Goal: Check status: Check status

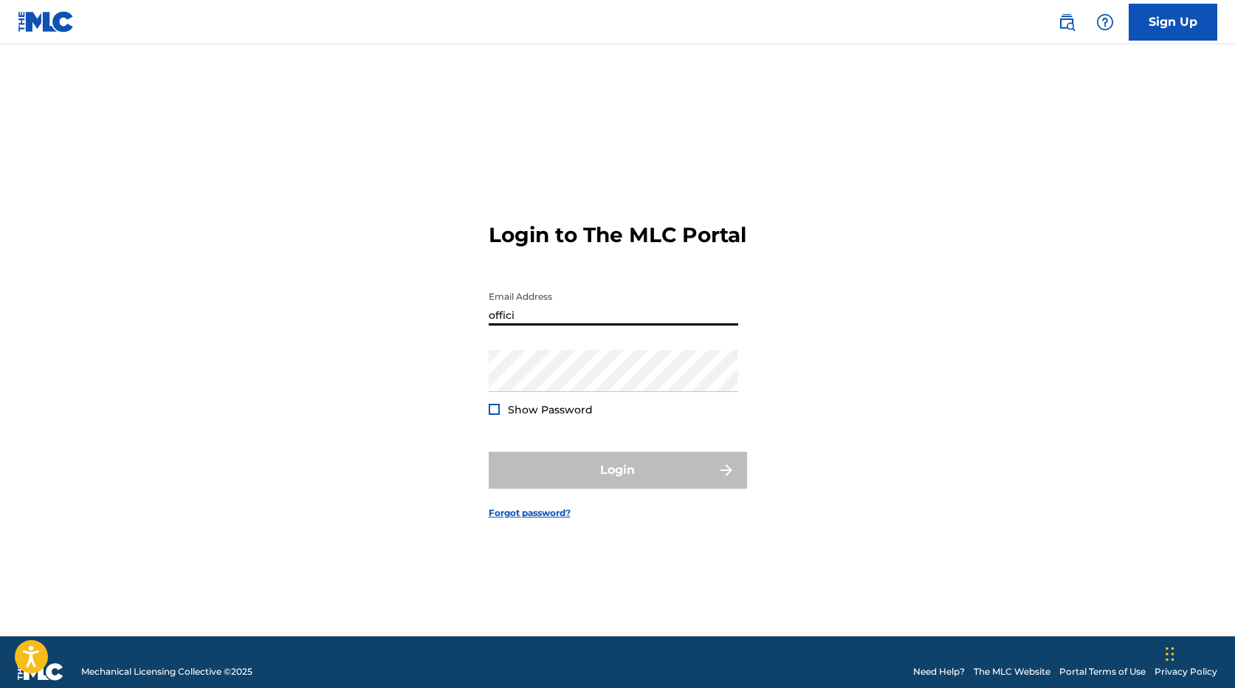
type input "[EMAIL_ADDRESS][DOMAIN_NAME]"
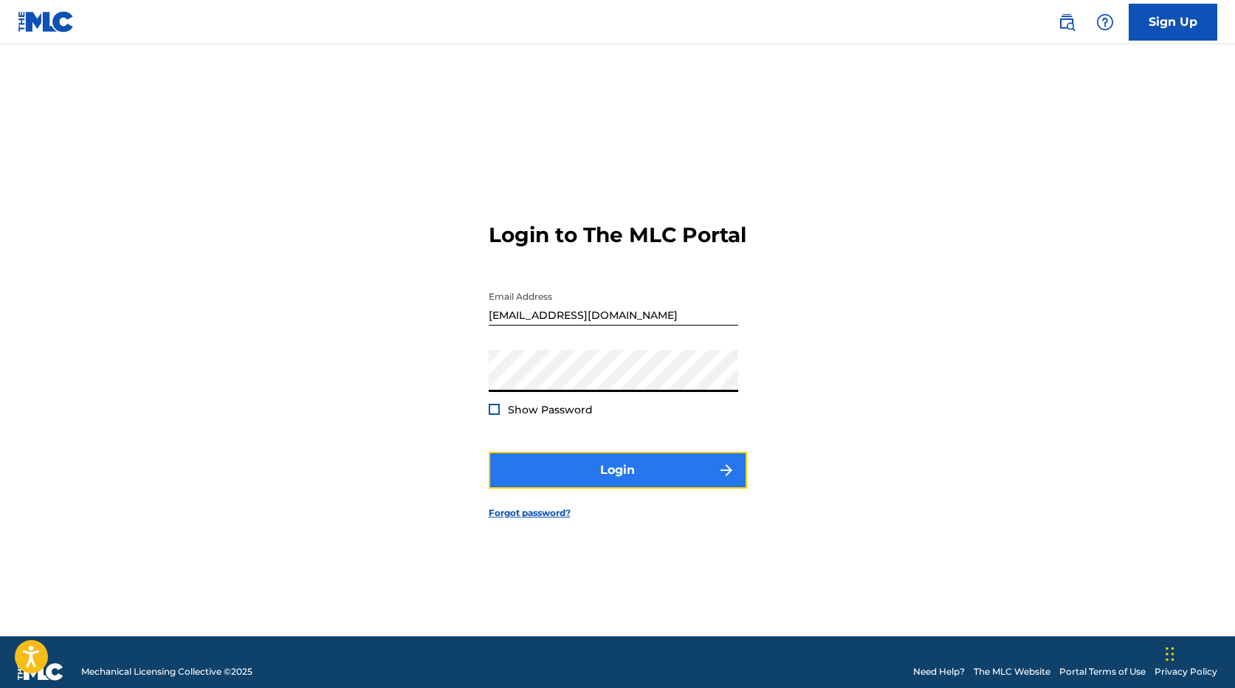
click at [544, 485] on button "Login" at bounding box center [618, 470] width 258 height 37
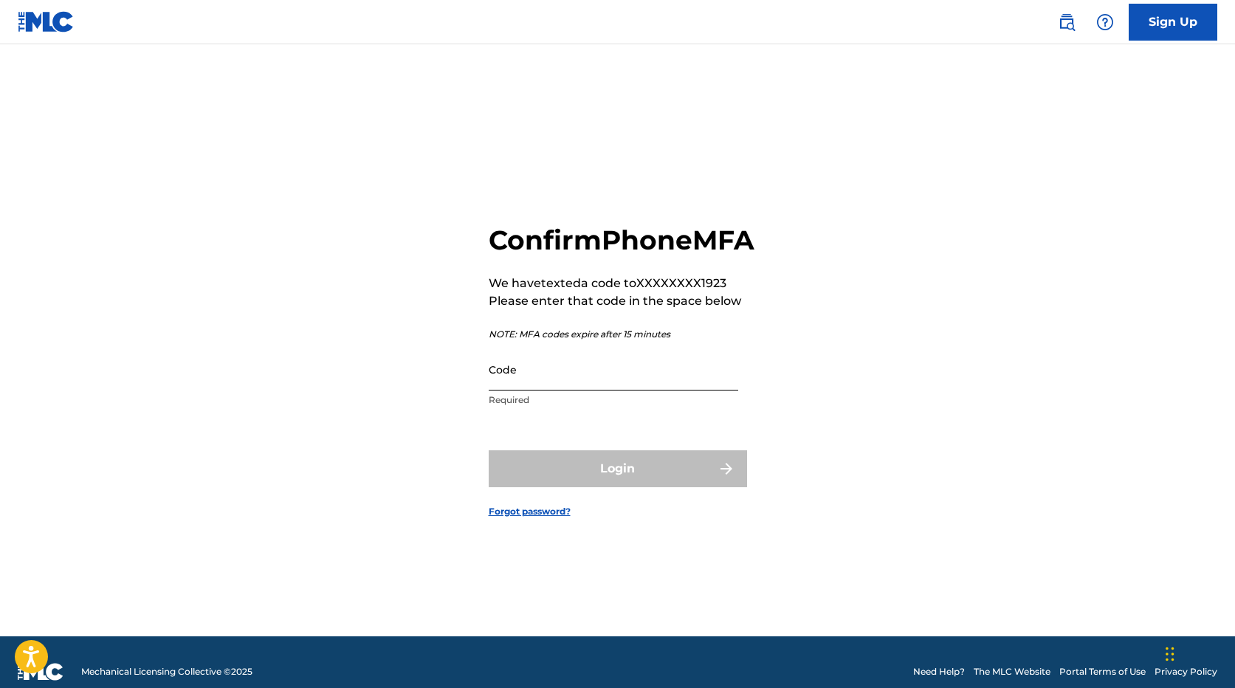
click at [554, 390] on input "Code" at bounding box center [613, 369] width 249 height 42
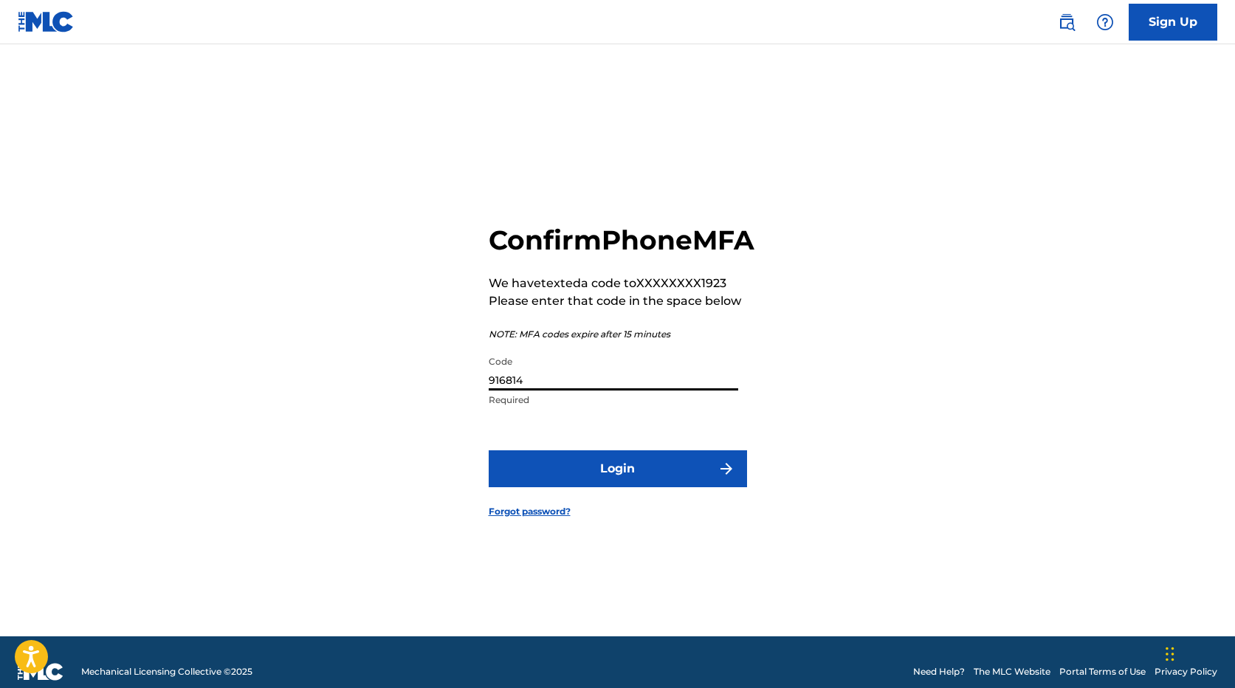
type input "916814"
click at [489, 450] on button "Login" at bounding box center [618, 468] width 258 height 37
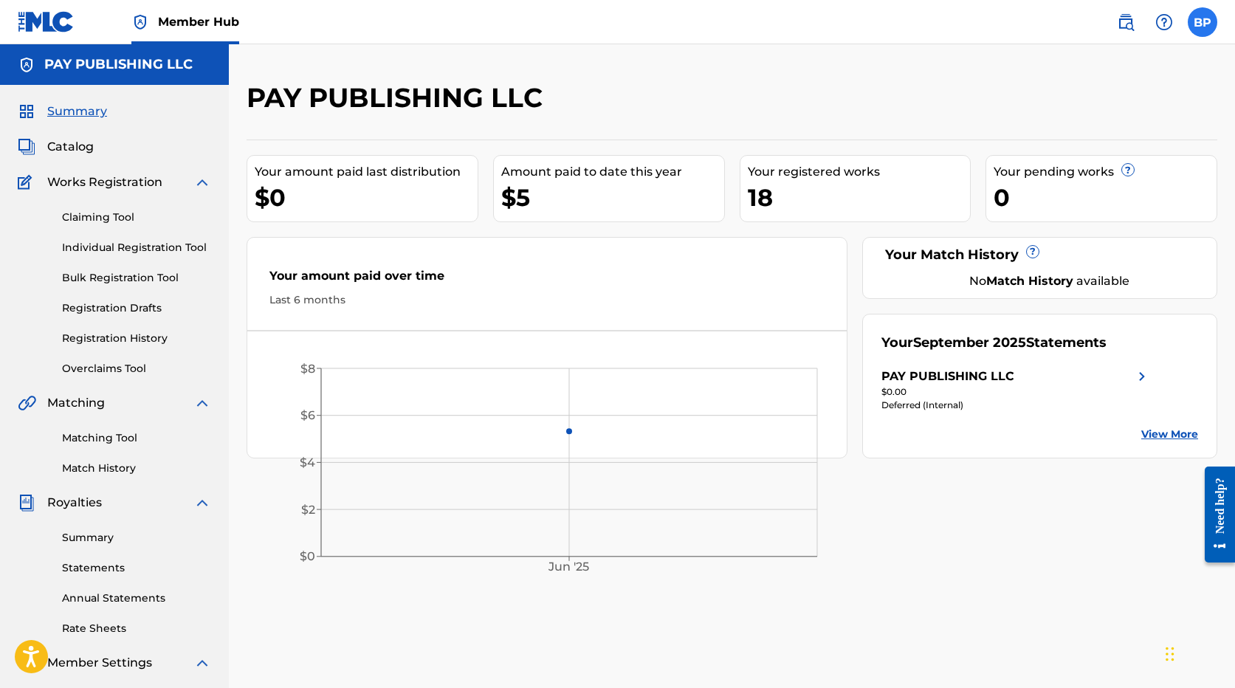
click at [1205, 33] on label at bounding box center [1203, 22] width 30 height 30
click at [1202, 22] on input "BP [PERSON_NAME] Pay [EMAIL_ADDRESS][DOMAIN_NAME] Notification Preferences Prof…" at bounding box center [1202, 22] width 0 height 0
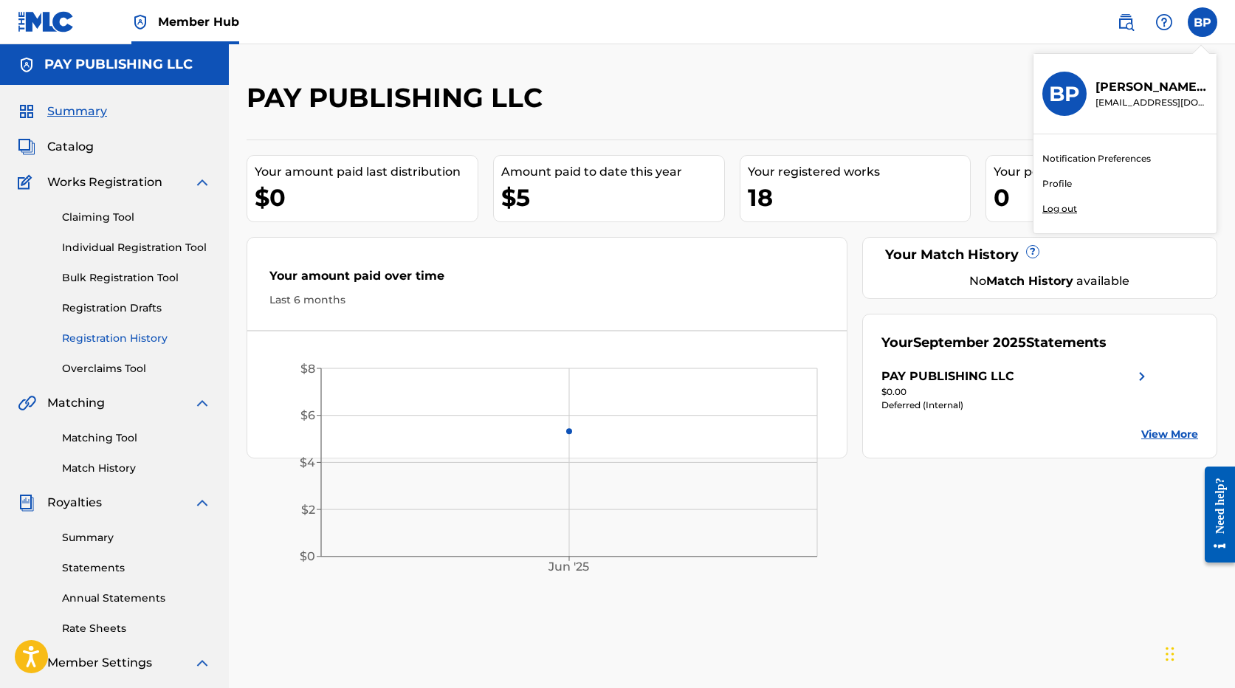
click at [148, 342] on link "Registration History" at bounding box center [136, 339] width 149 height 16
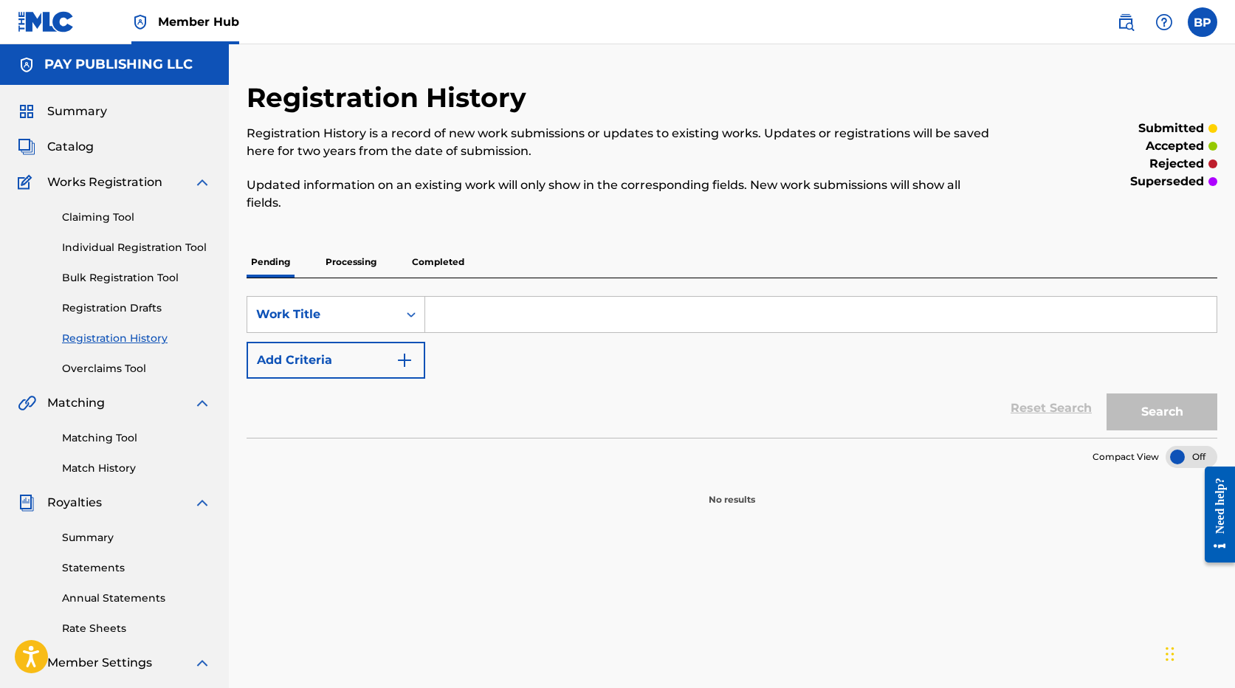
click at [359, 267] on p "Processing" at bounding box center [351, 262] width 60 height 31
click at [280, 264] on p "Pending" at bounding box center [271, 262] width 48 height 31
click at [408, 308] on icon "Search Form" at bounding box center [411, 314] width 15 height 15
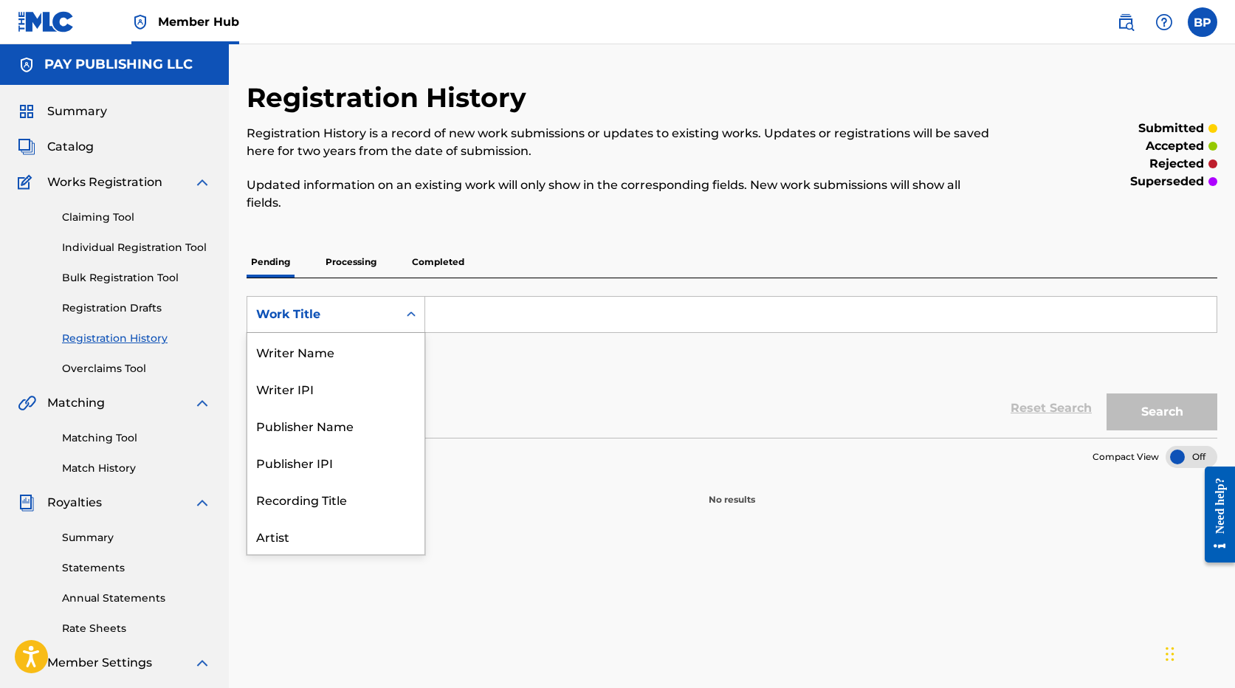
scroll to position [74, 0]
click at [408, 308] on icon "Search Form" at bounding box center [411, 314] width 15 height 15
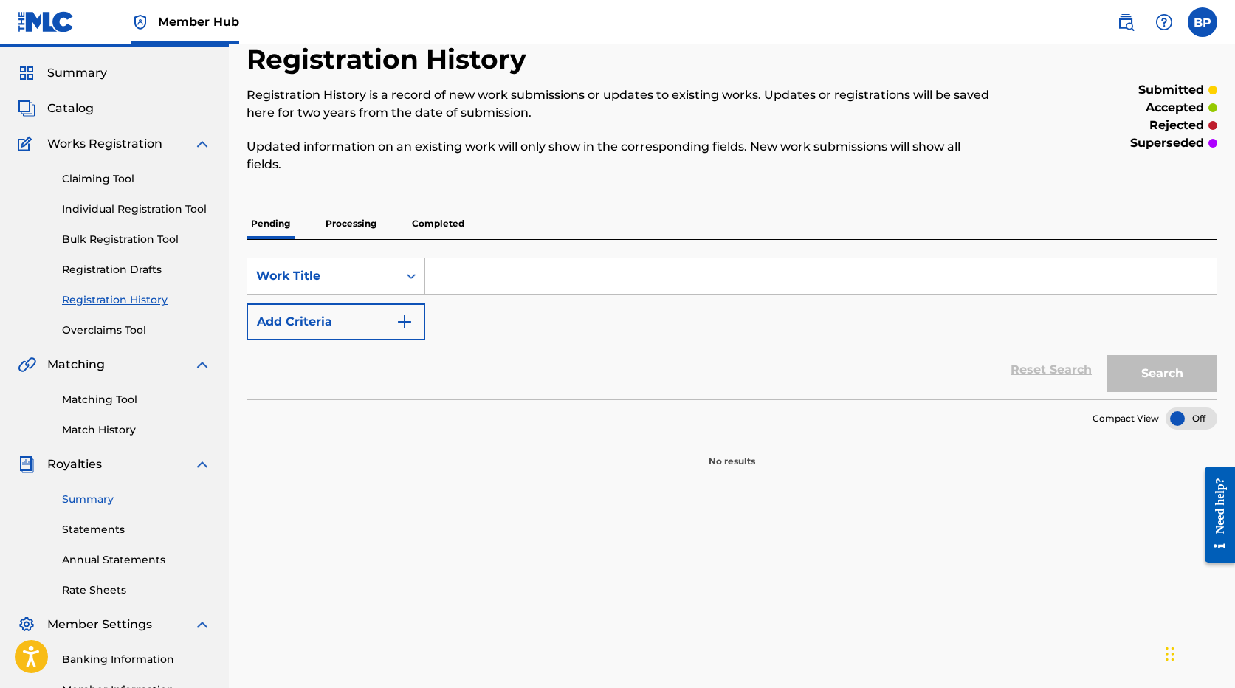
scroll to position [0, 0]
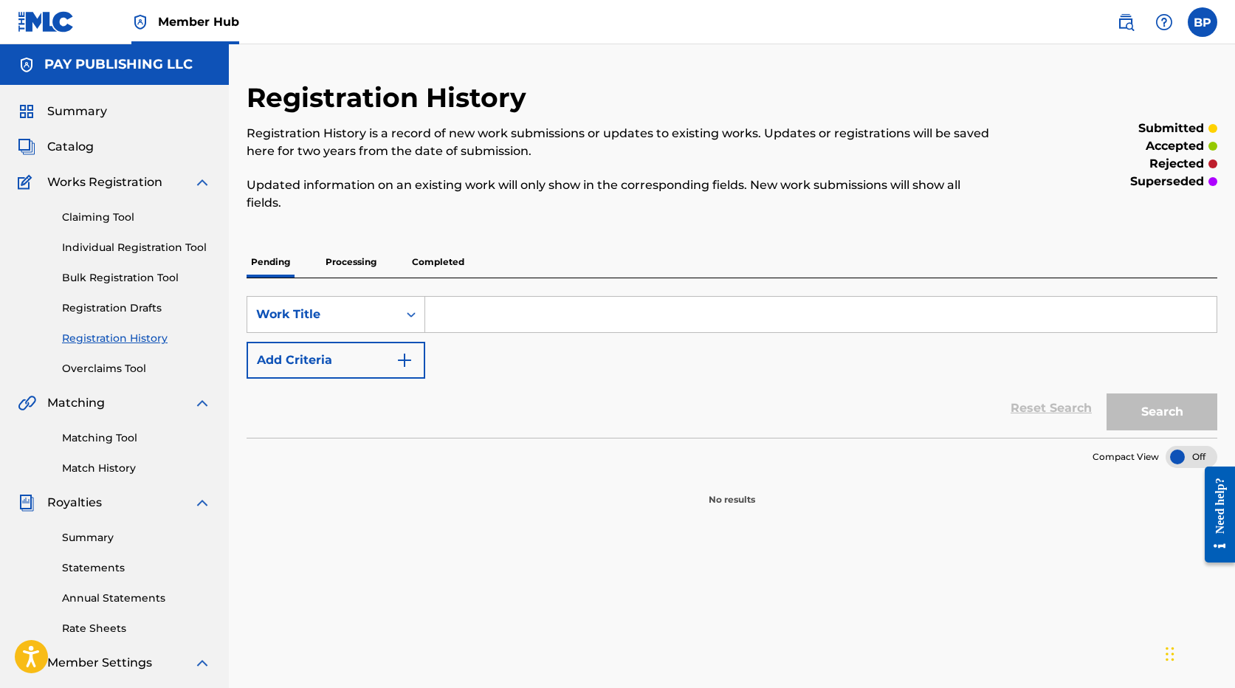
click at [344, 260] on p "Processing" at bounding box center [351, 262] width 60 height 31
click at [463, 264] on p "Completed" at bounding box center [437, 262] width 61 height 31
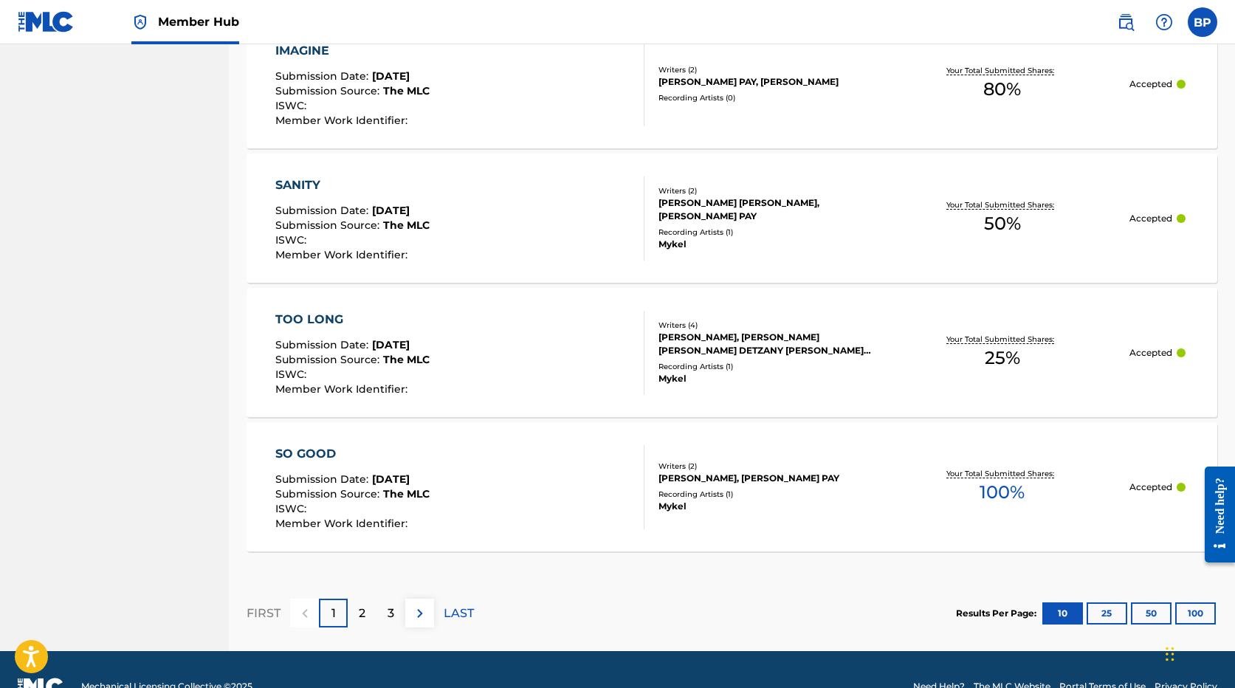
scroll to position [1357, 0]
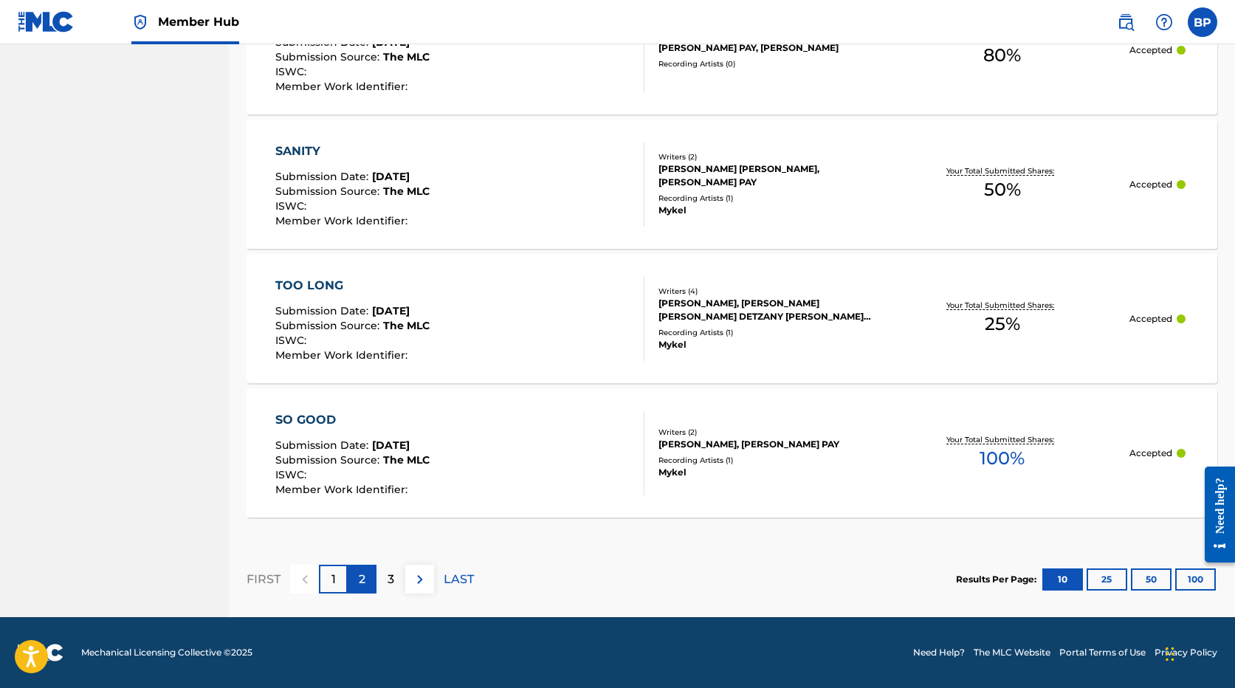
click at [365, 584] on p "2" at bounding box center [362, 580] width 7 height 18
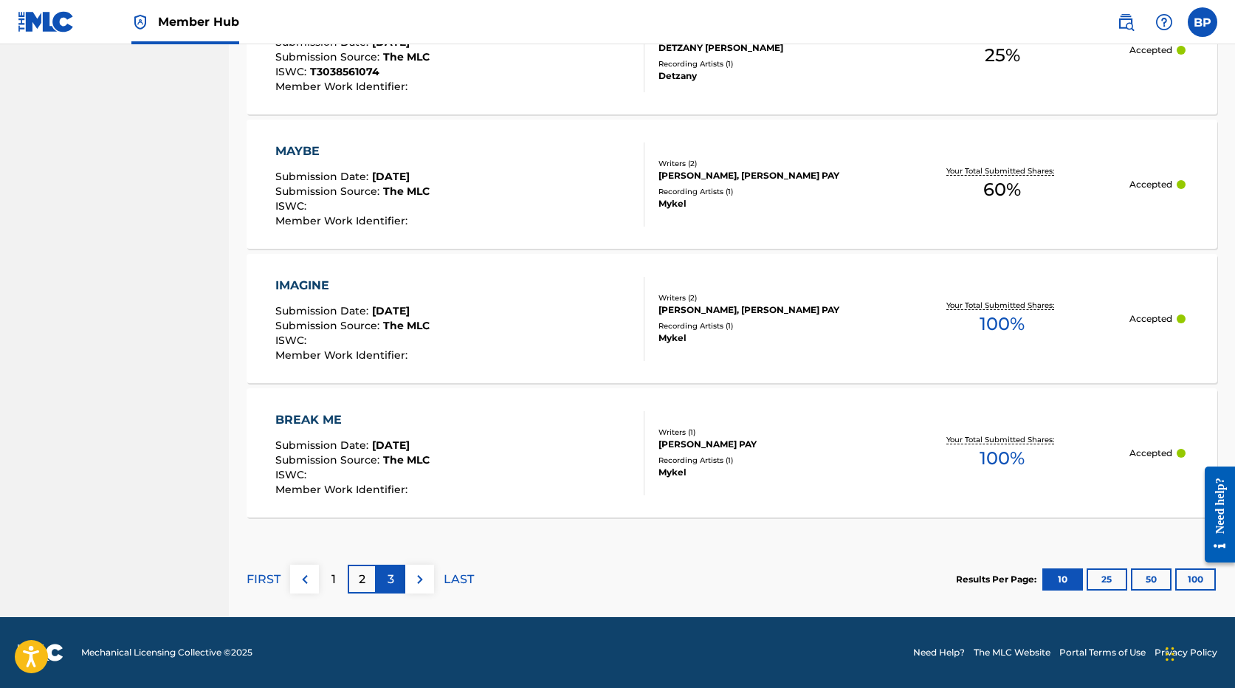
click at [396, 572] on div "3" at bounding box center [390, 579] width 29 height 29
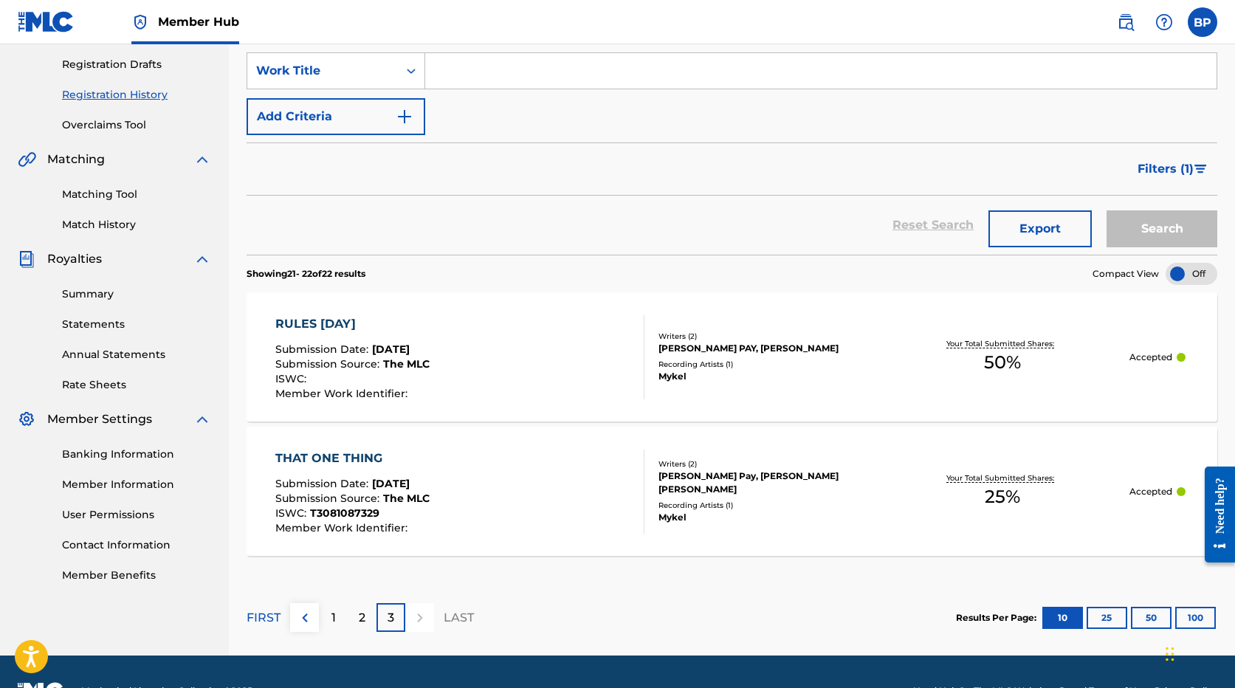
scroll to position [282, 0]
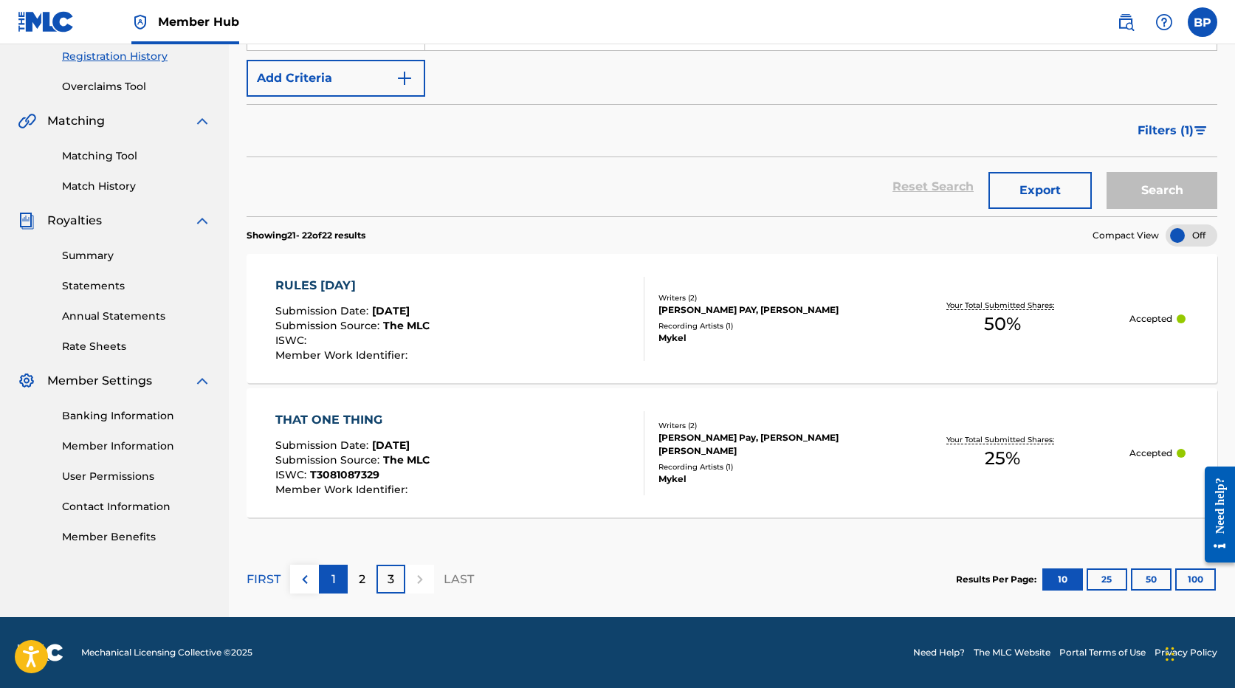
click at [322, 570] on div "1" at bounding box center [333, 579] width 29 height 29
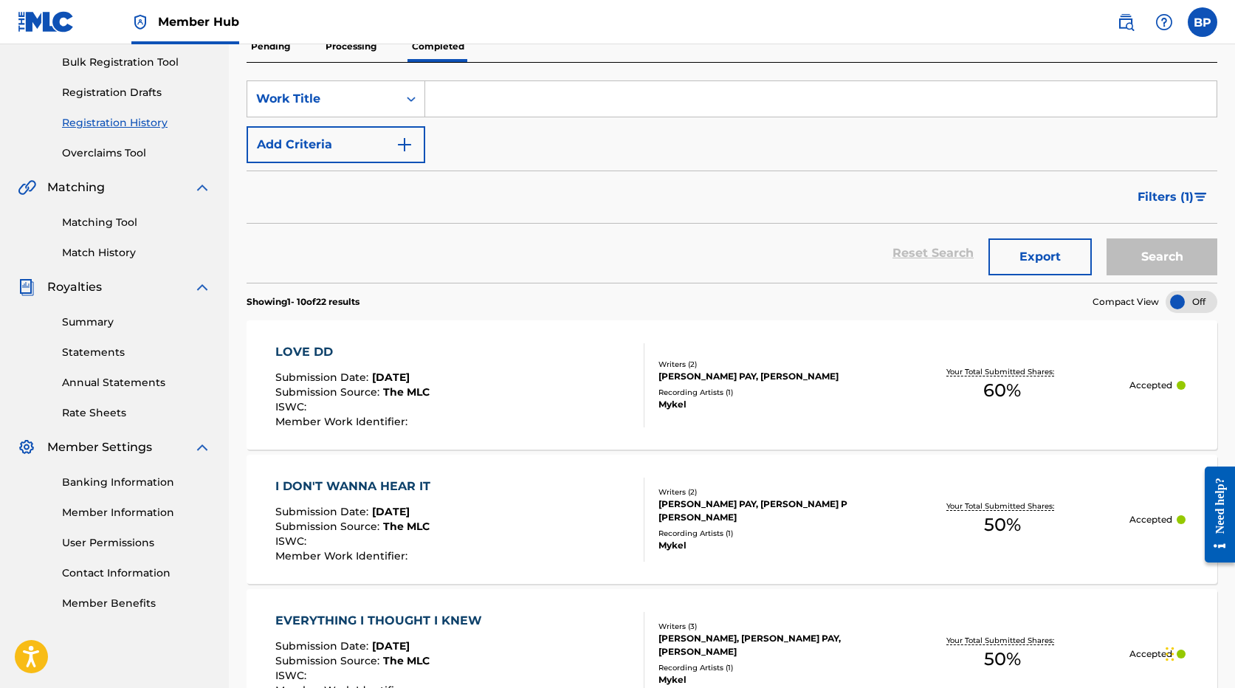
scroll to position [0, 0]
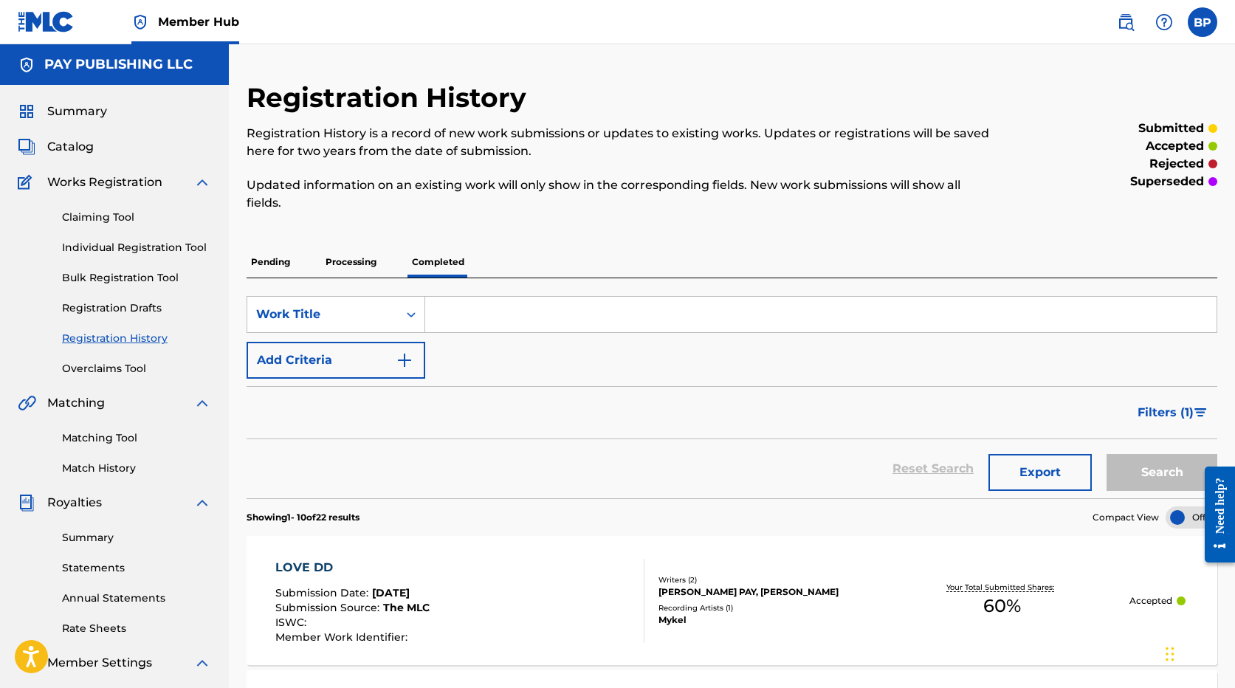
click at [268, 264] on p "Pending" at bounding box center [271, 262] width 48 height 31
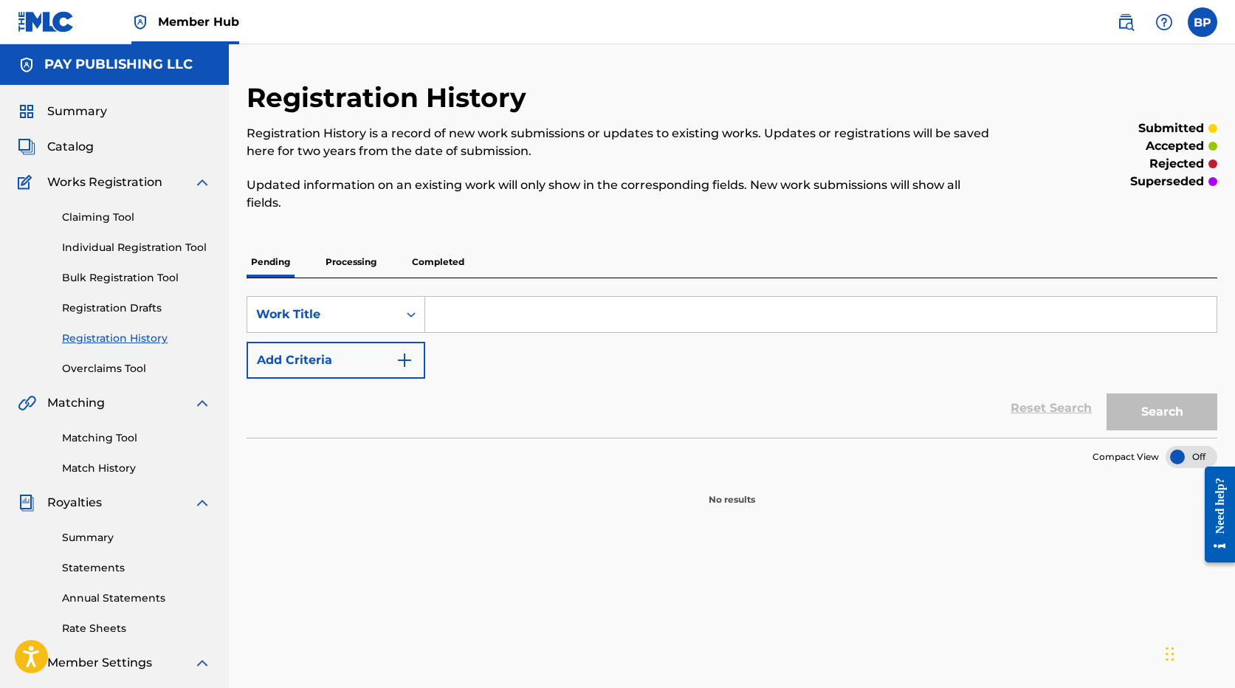
click at [355, 251] on p "Processing" at bounding box center [351, 262] width 60 height 31
click at [441, 262] on p "Completed" at bounding box center [437, 262] width 61 height 31
